Goal: Task Accomplishment & Management: Manage account settings

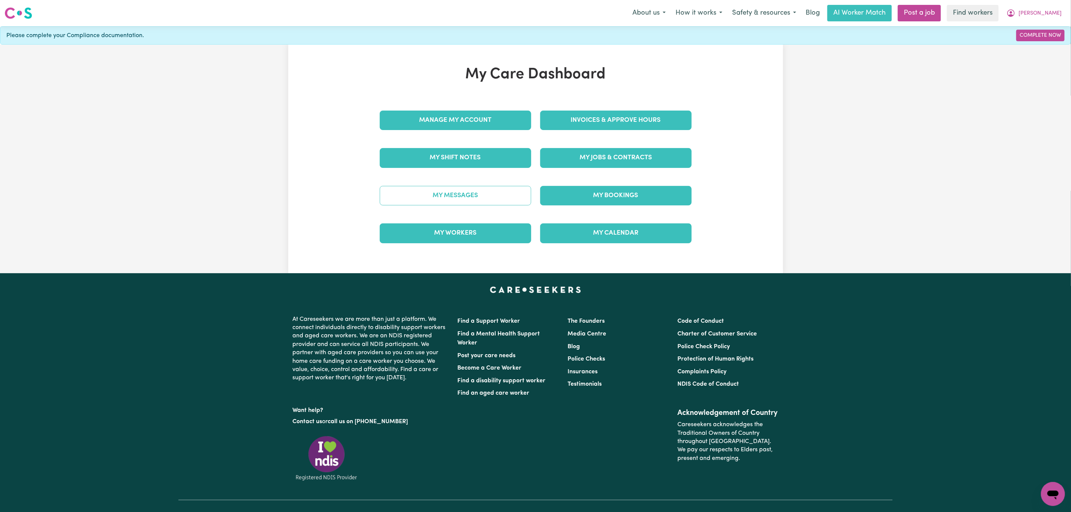
click at [448, 202] on link "My Messages" at bounding box center [455, 195] width 151 height 19
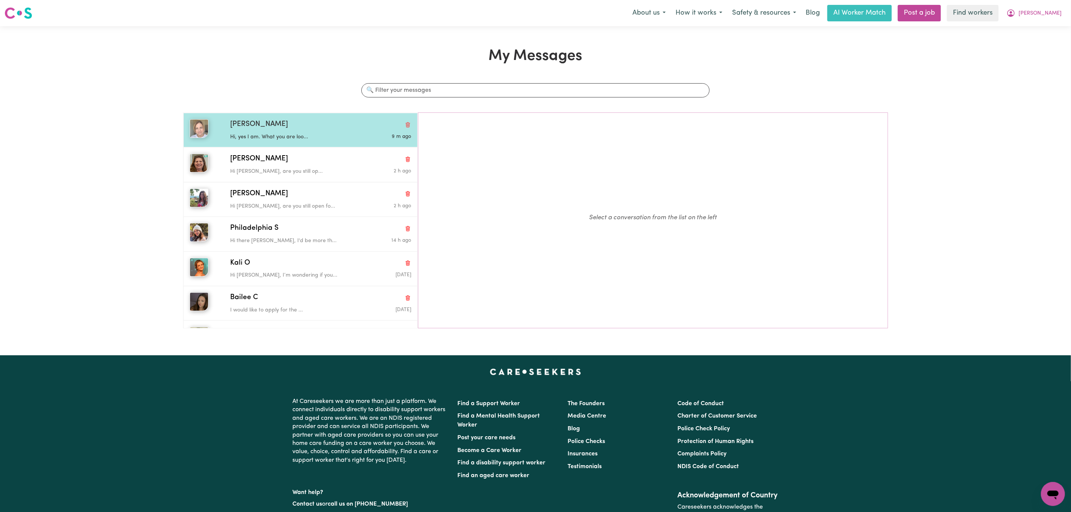
click at [318, 136] on p "Hi, yes I am. What you are loo..." at bounding box center [290, 137] width 121 height 8
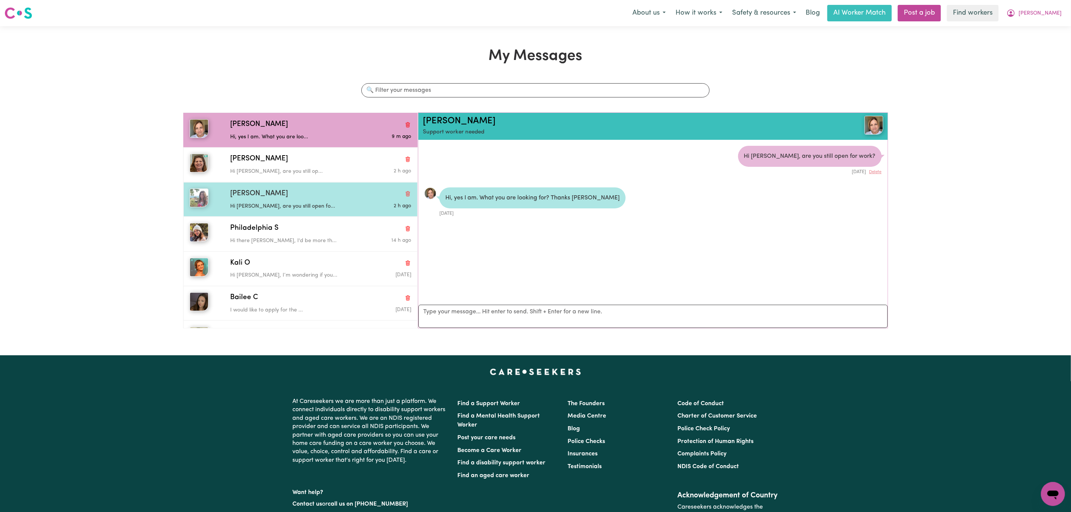
click at [287, 199] on div "[PERSON_NAME]" at bounding box center [320, 194] width 181 height 11
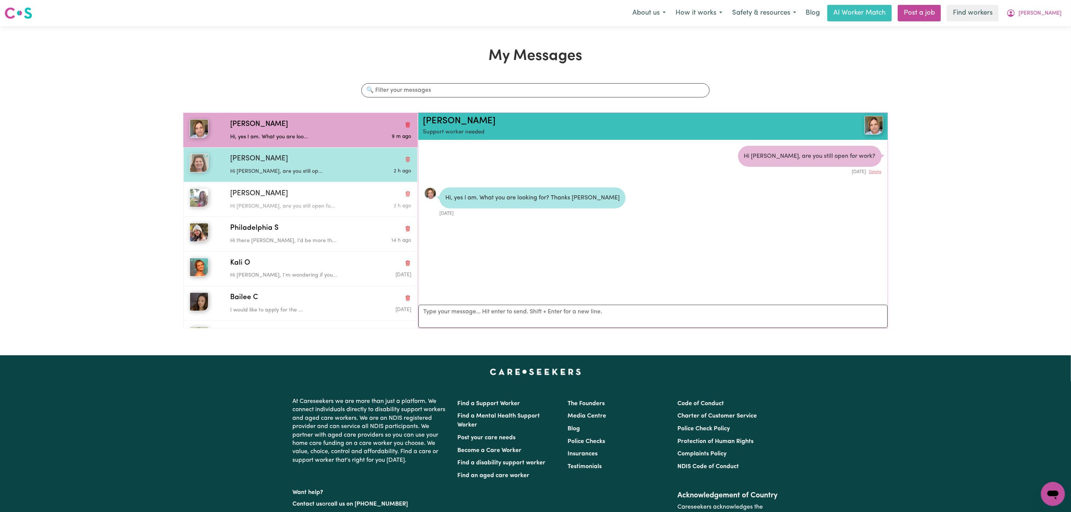
scroll to position [5, 0]
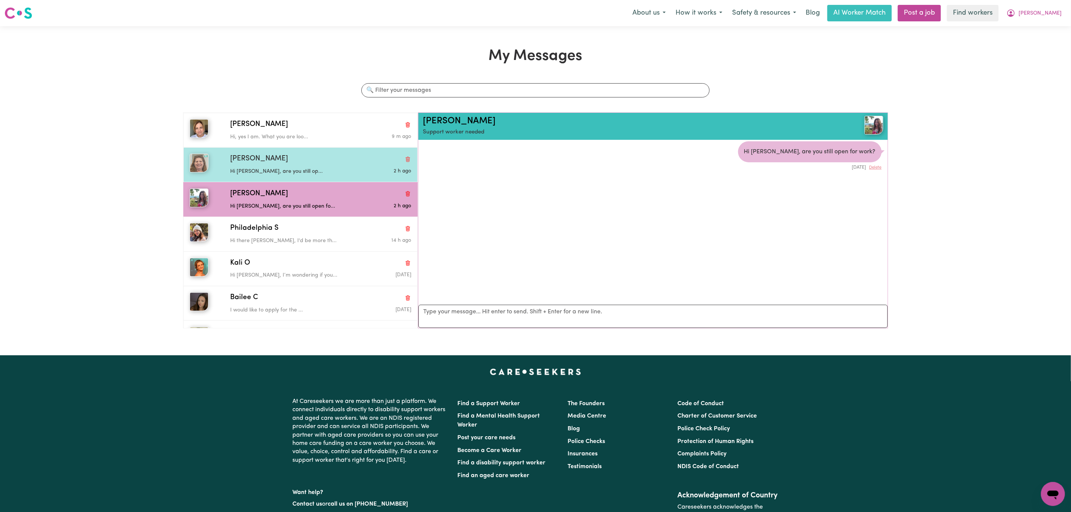
click at [287, 168] on div "Hi [PERSON_NAME], are you still op..." at bounding box center [290, 170] width 121 height 11
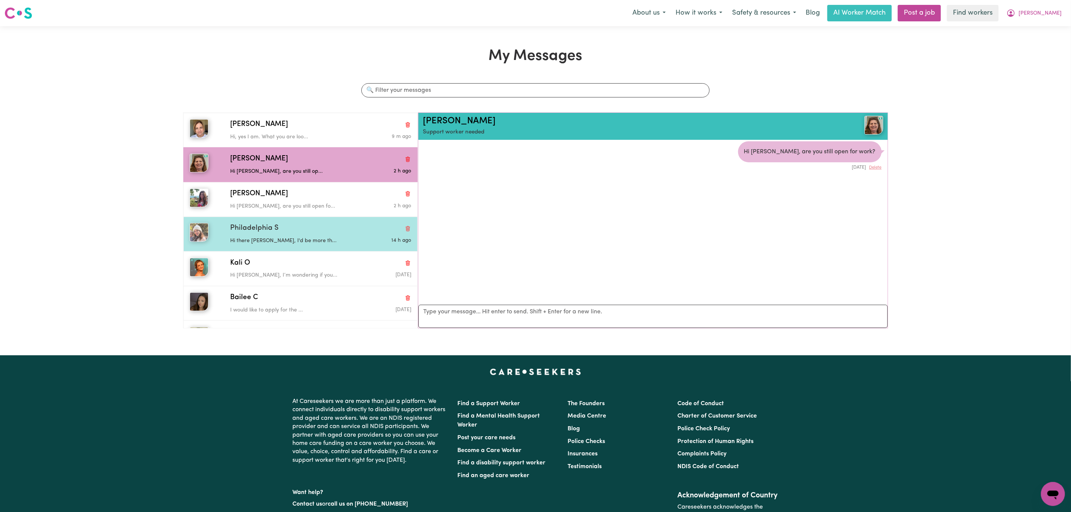
click at [278, 237] on div "Hi there [PERSON_NAME], I'd be more th..." at bounding box center [290, 239] width 121 height 11
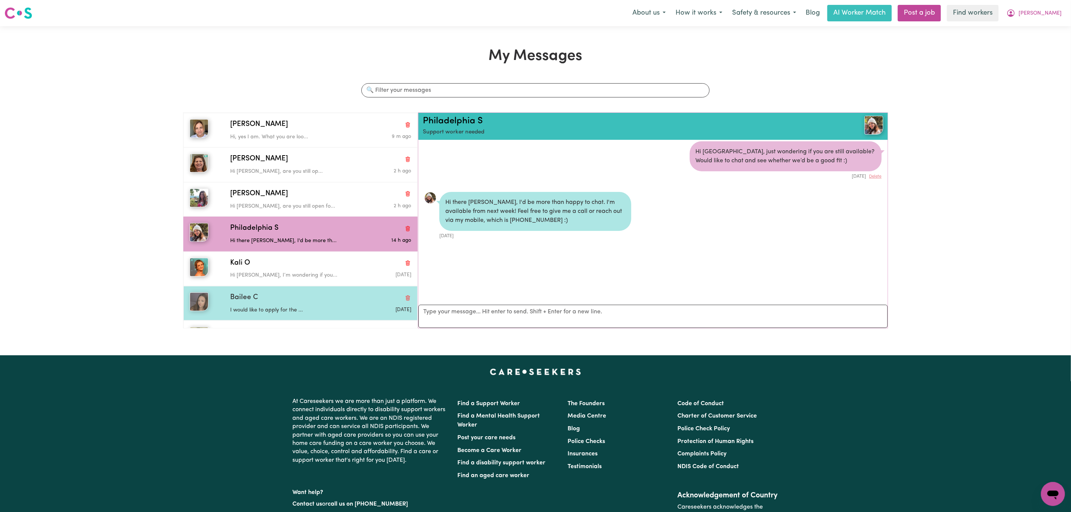
click at [278, 289] on div "Bailee C I would like to apply for the ... [DATE]" at bounding box center [300, 303] width 234 height 34
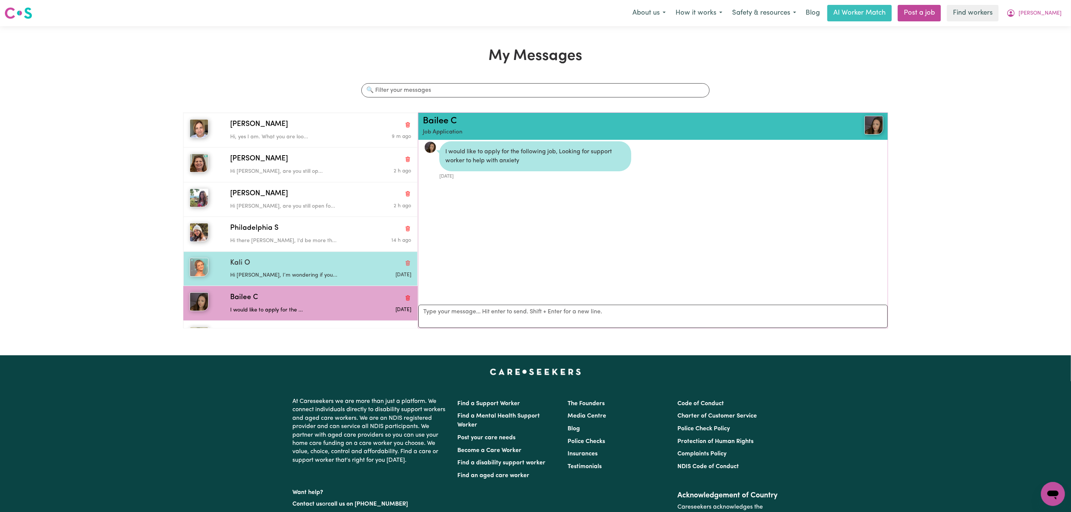
click at [281, 271] on div "Hi [PERSON_NAME], I’m wondering if you..." at bounding box center [290, 273] width 121 height 11
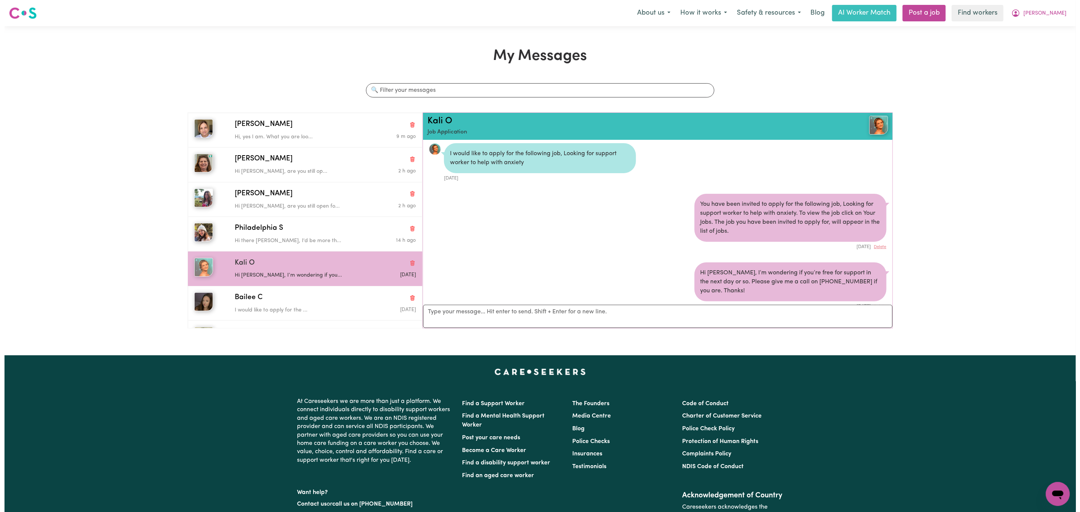
scroll to position [0, 0]
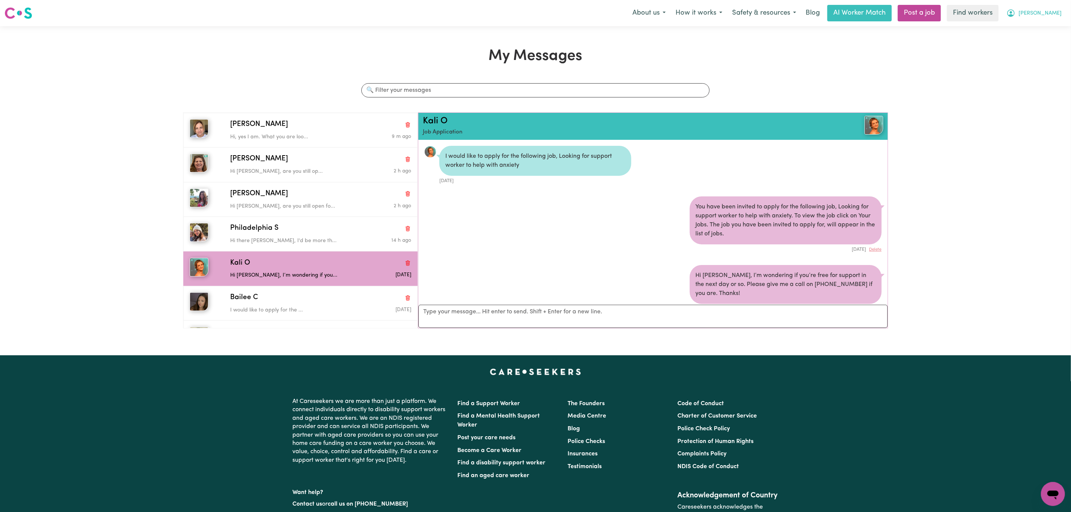
click at [1056, 17] on span "[PERSON_NAME]" at bounding box center [1040, 13] width 43 height 8
click at [1048, 28] on link "My Dashboard" at bounding box center [1036, 29] width 59 height 14
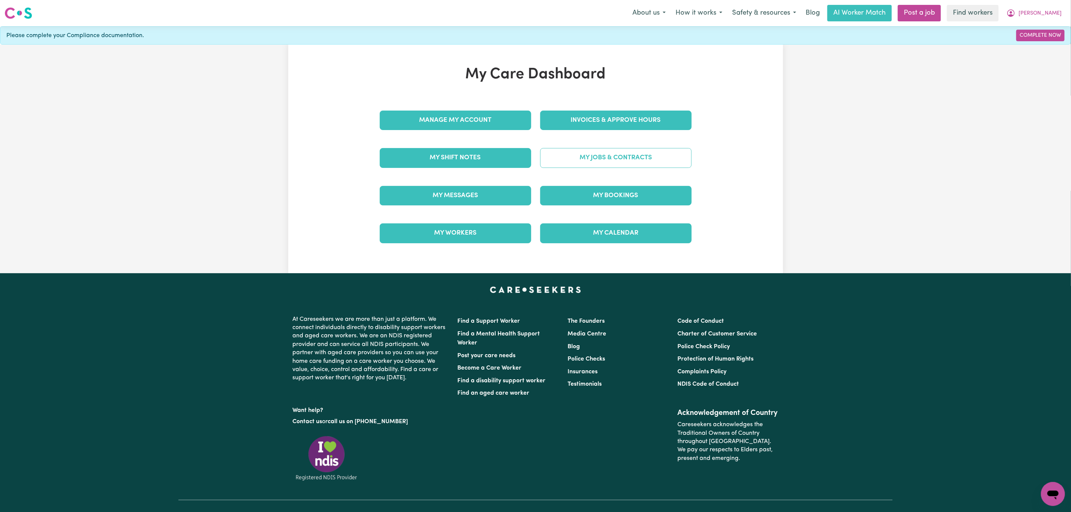
click at [615, 160] on link "My Jobs & Contracts" at bounding box center [615, 157] width 151 height 19
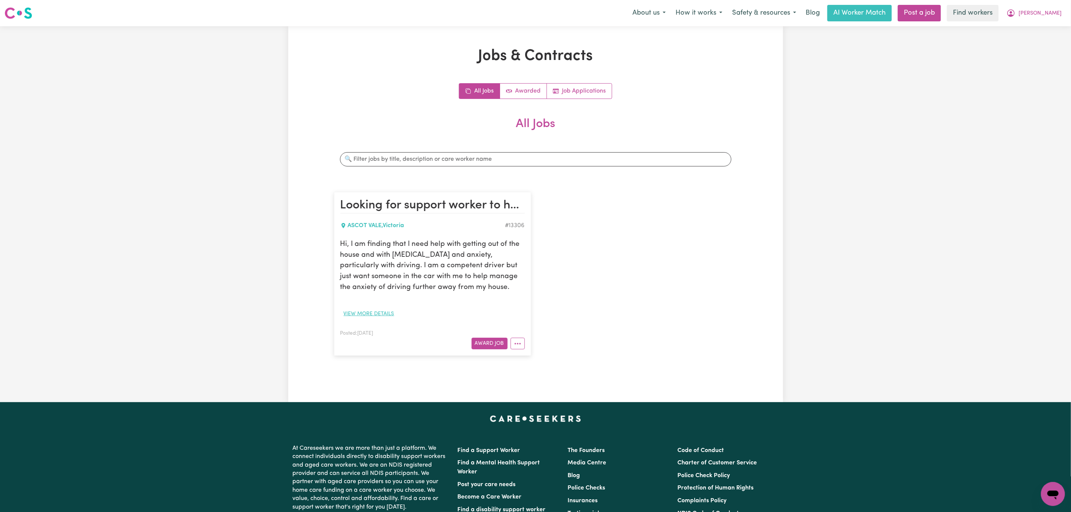
click at [367, 320] on button "View more details" at bounding box center [368, 314] width 57 height 12
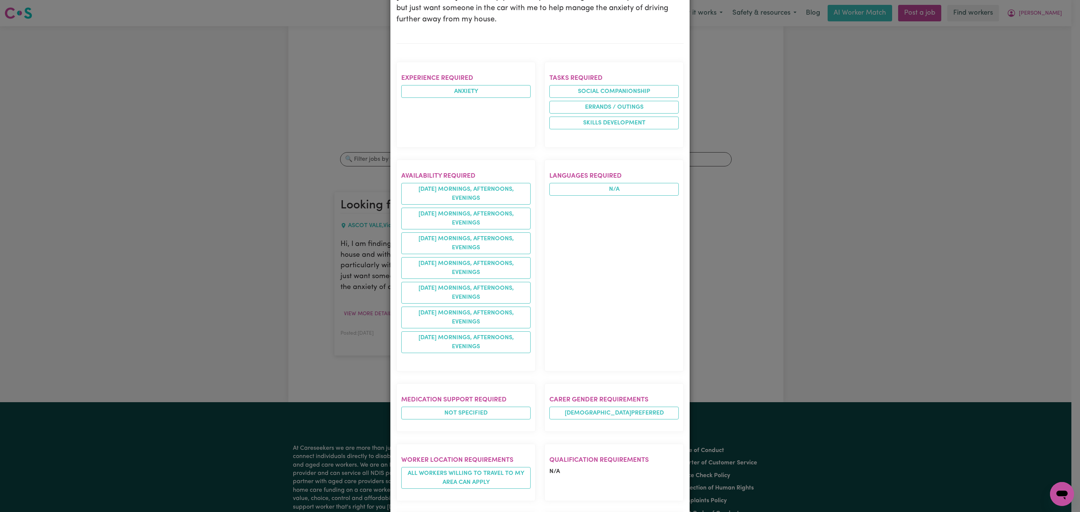
scroll to position [169, 0]
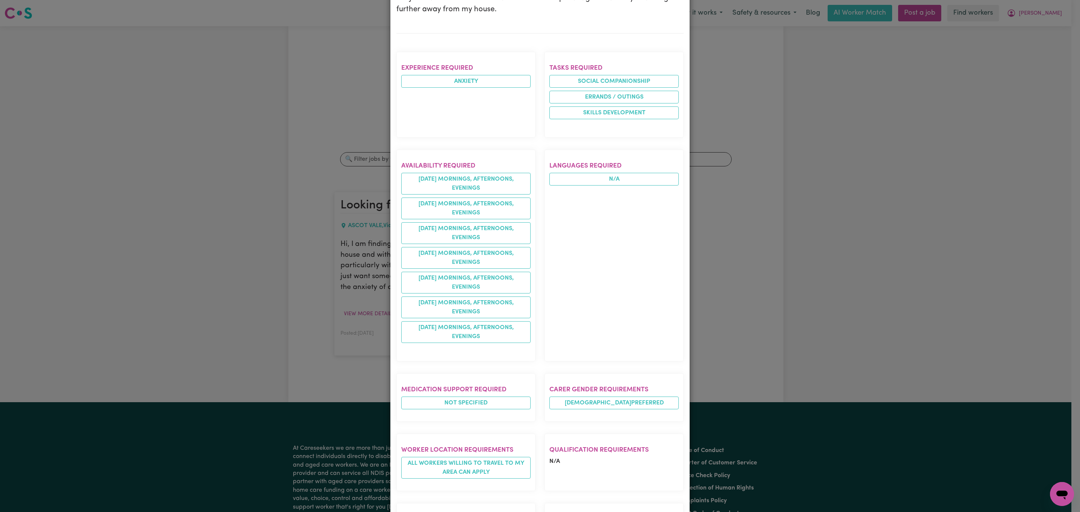
click at [962, 26] on div "Job Details Looking for support worker to help with anxiety ASCOT [PERSON_NAME]…" at bounding box center [540, 256] width 1080 height 512
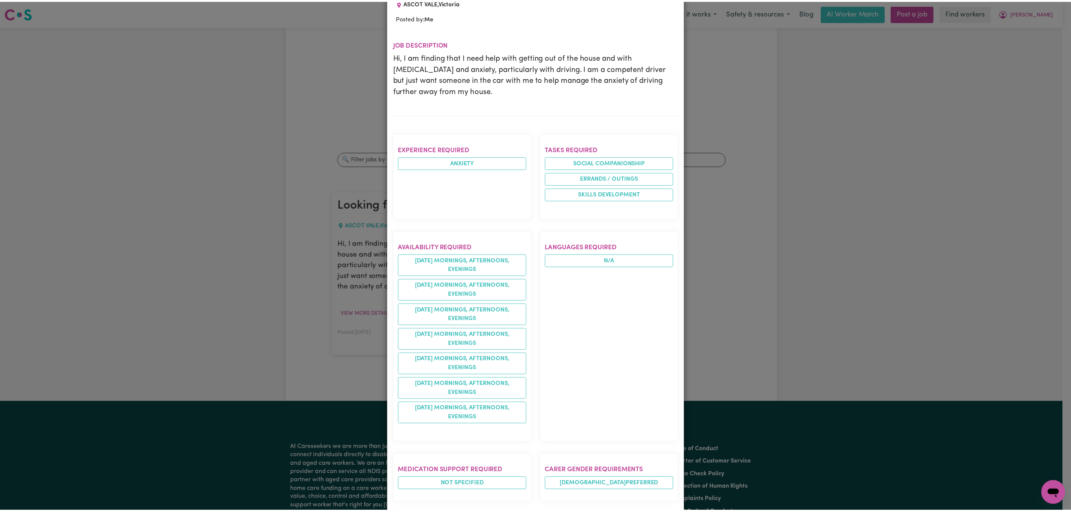
scroll to position [0, 0]
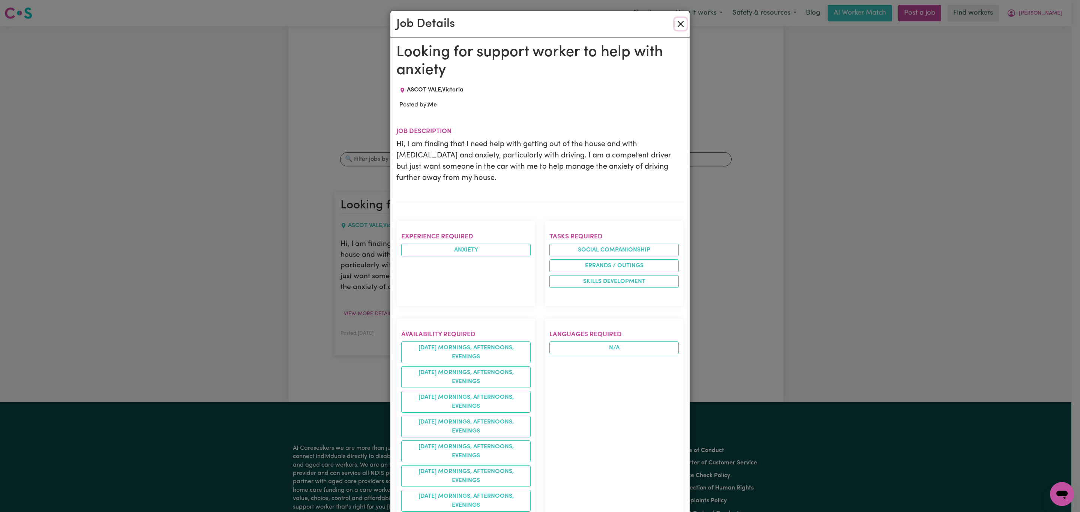
click at [679, 21] on button "Close" at bounding box center [681, 24] width 12 height 12
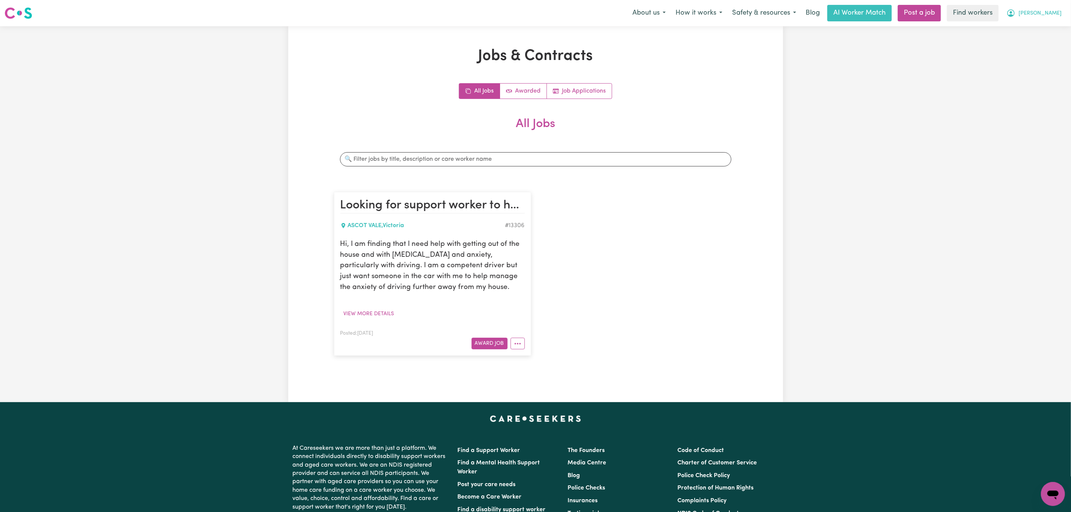
click at [1053, 13] on span "[PERSON_NAME]" at bounding box center [1040, 13] width 43 height 8
click at [1044, 43] on link "Logout" at bounding box center [1036, 43] width 59 height 14
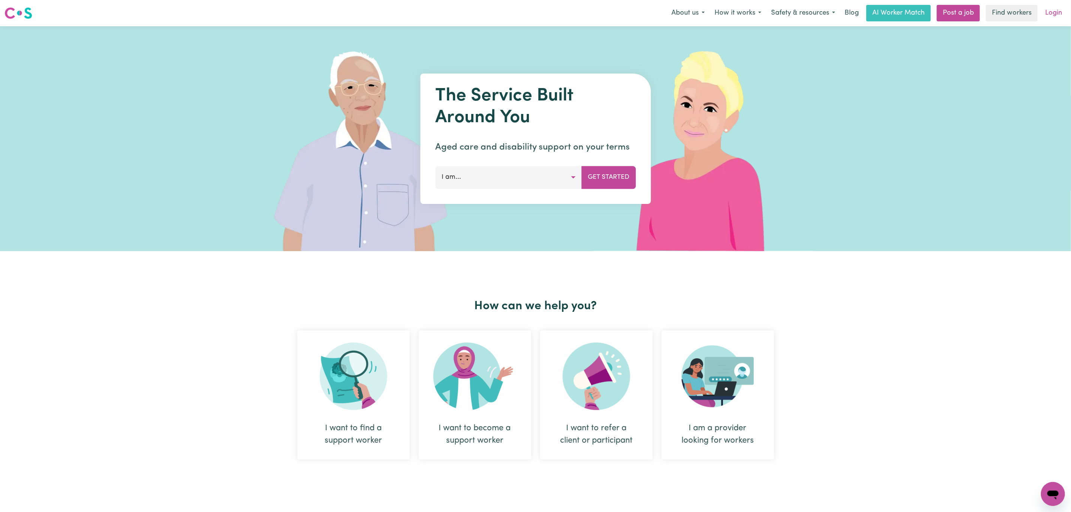
click at [1057, 15] on link "Login" at bounding box center [1054, 13] width 26 height 16
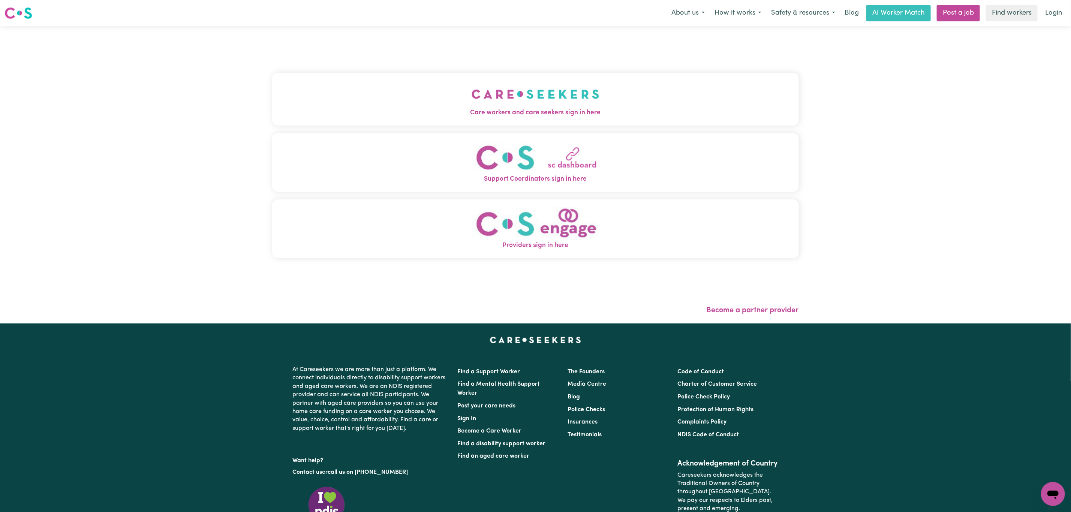
click at [467, 90] on button "Care workers and care seekers sign in here" at bounding box center [535, 99] width 527 height 52
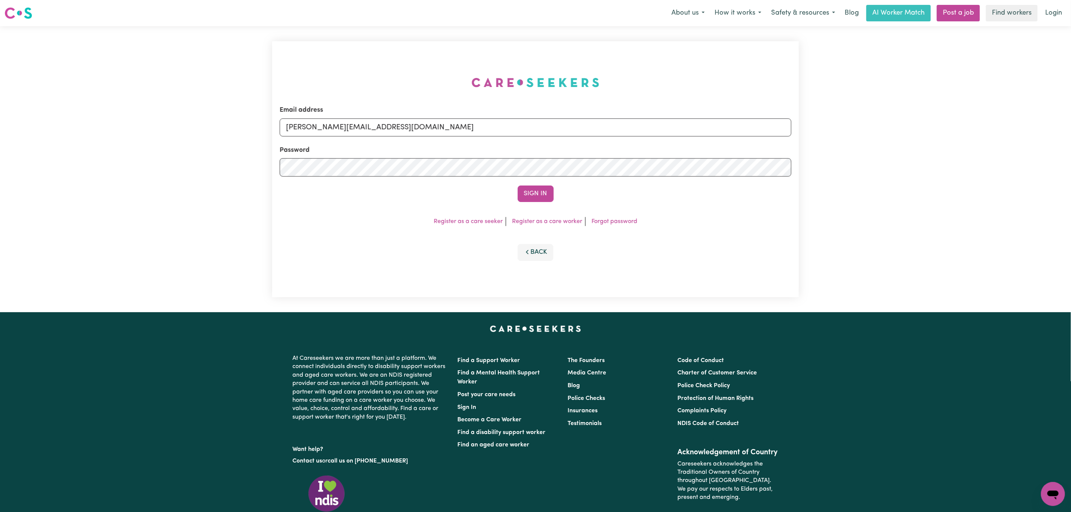
click at [322, 117] on div "Email address [PERSON_NAME][EMAIL_ADDRESS][DOMAIN_NAME]" at bounding box center [536, 120] width 512 height 31
click at [322, 130] on input "[PERSON_NAME][EMAIL_ADDRESS][DOMAIN_NAME]" at bounding box center [536, 127] width 512 height 18
drag, startPoint x: 321, startPoint y: 124, endPoint x: 554, endPoint y: 127, distance: 232.9
click at [554, 127] on input "[EMAIL_ADDRESS][PERSON_NAME][DOMAIN_NAME]" at bounding box center [536, 127] width 512 height 18
type input "superuser~[PERSON_NAME][EMAIL_ADDRESS][PERSON_NAME][DOMAIN_NAME]"
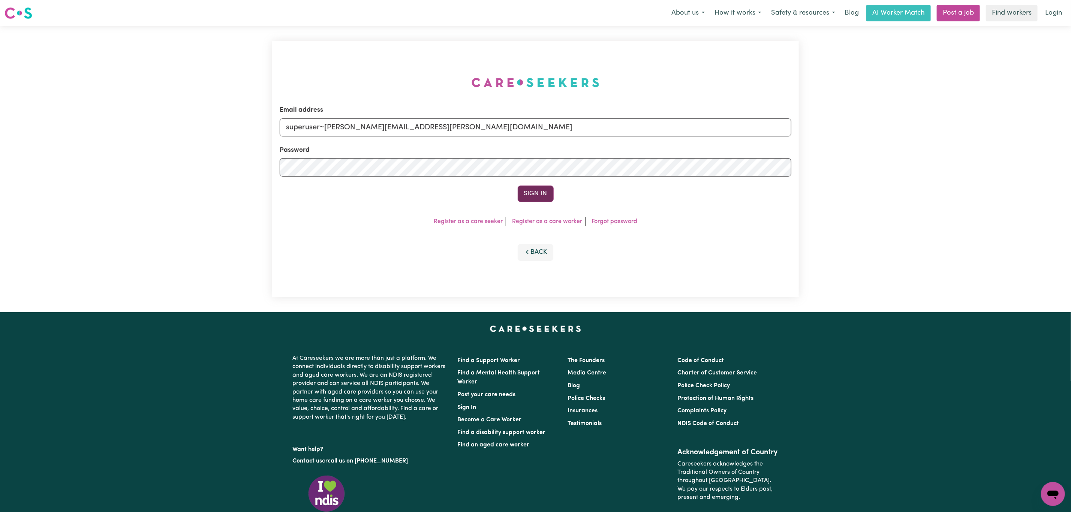
click at [536, 192] on button "Sign In" at bounding box center [536, 194] width 36 height 16
